Goal: Information Seeking & Learning: Learn about a topic

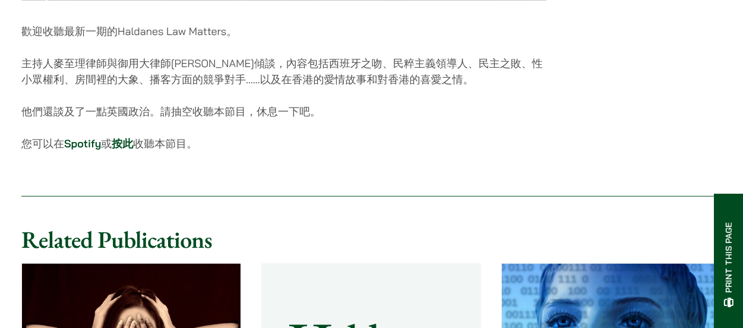
scroll to position [891, 0]
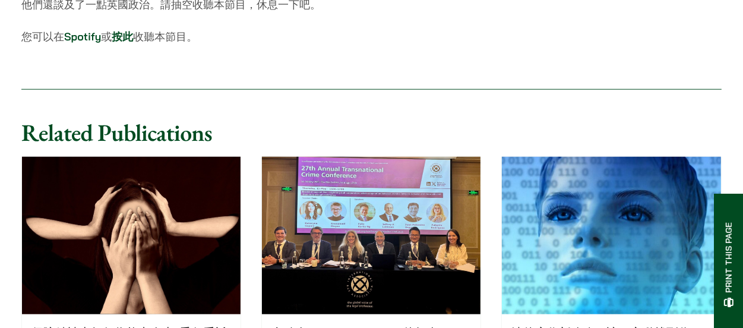
click at [125, 43] on link "按此" at bounding box center [122, 37] width 21 height 14
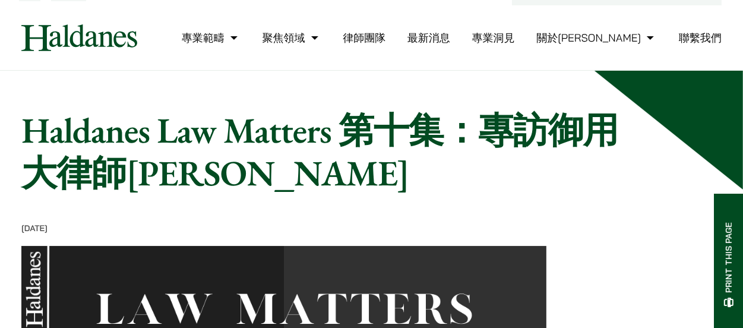
scroll to position [0, 0]
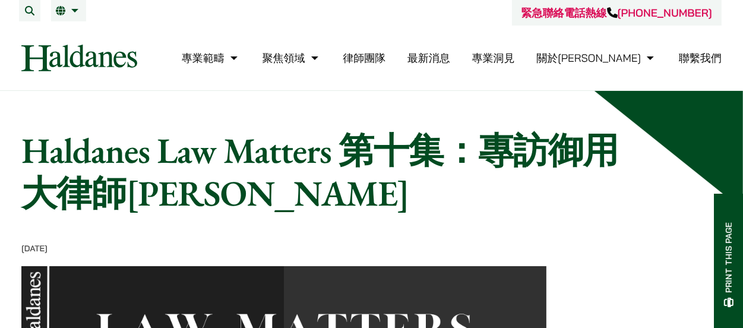
click at [60, 58] on img at bounding box center [79, 58] width 116 height 27
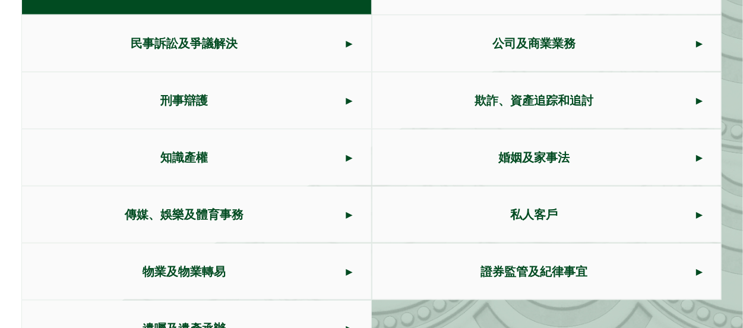
scroll to position [654, 0]
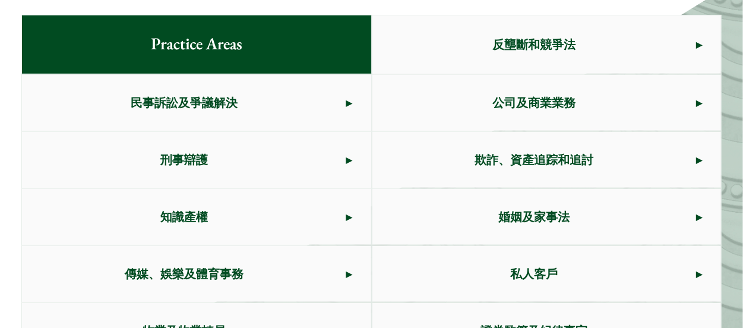
click at [611, 132] on span "欺詐、資產追踪和追討" at bounding box center [535, 160] width 324 height 56
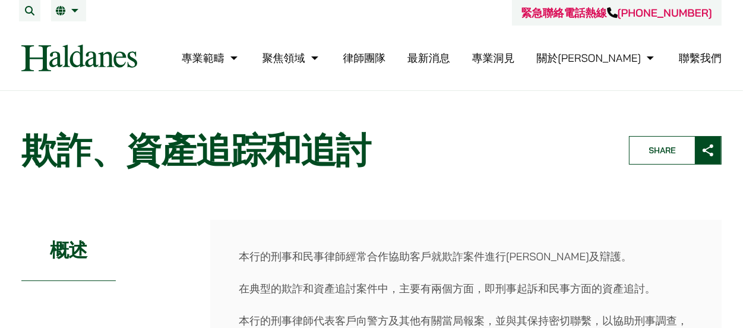
click at [0, 0] on button "Open menu" at bounding box center [0, 0] width 0 height 0
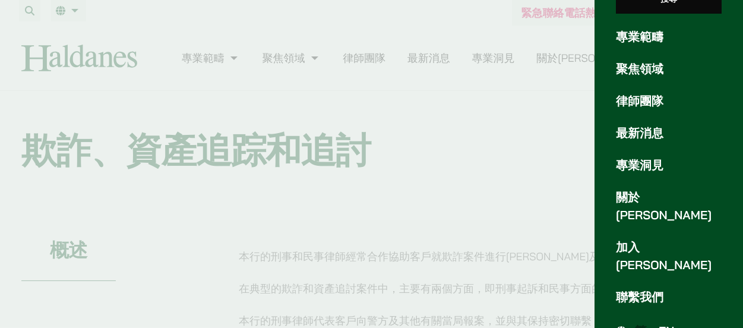
scroll to position [155, 0]
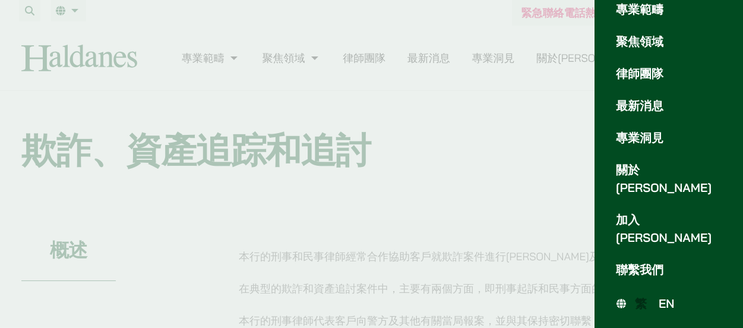
click at [655, 188] on link "關於[PERSON_NAME]" at bounding box center [669, 179] width 106 height 36
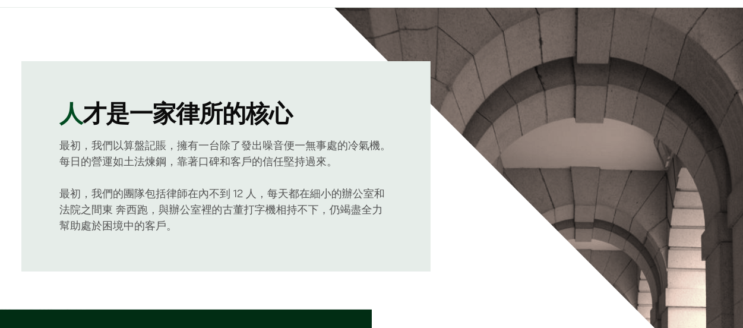
scroll to position [119, 0]
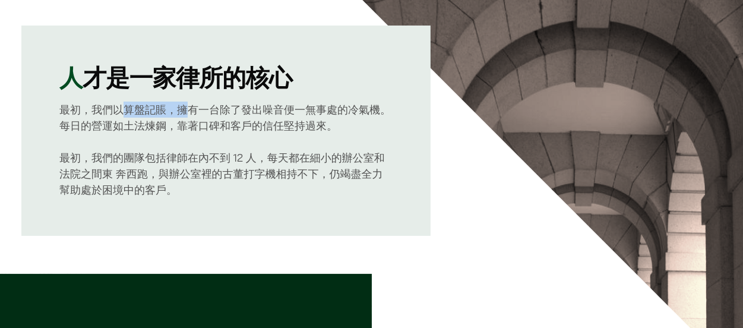
drag, startPoint x: 126, startPoint y: 114, endPoint x: 193, endPoint y: 113, distance: 67.2
click at [193, 113] on p "最初，我們以算盤記賬，擁有一台除了發出噪音便一無事處的冷氣機。每日的營運如土法煉鋼，靠著口碑和客戶的信任堅持過來。" at bounding box center [225, 118] width 333 height 32
click at [244, 160] on p "最初，我們的團隊包括律師在內不到 12 人，每天都在細小的辦公室和法院之間東 奔西跑，與辦公室裡的古董打字機相持不下，仍竭盡全力幫助處於困境中的客戶。" at bounding box center [225, 174] width 333 height 48
